Goal: Navigation & Orientation: Go to known website

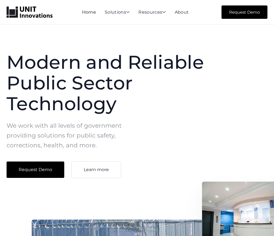
click at [85, 12] on link "Home" at bounding box center [89, 12] width 14 height 5
